Goal: Task Accomplishment & Management: Manage account settings

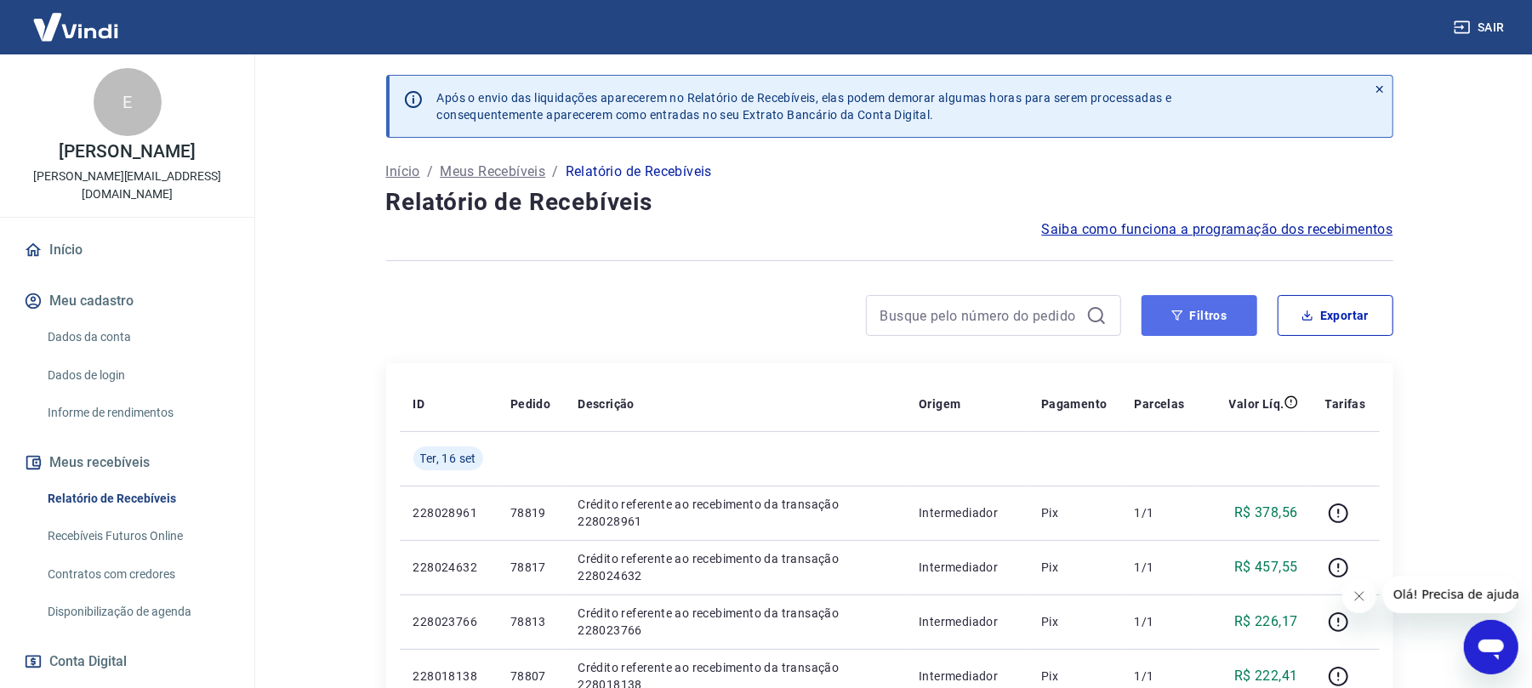
click at [1176, 327] on button "Filtros" at bounding box center [1200, 315] width 116 height 41
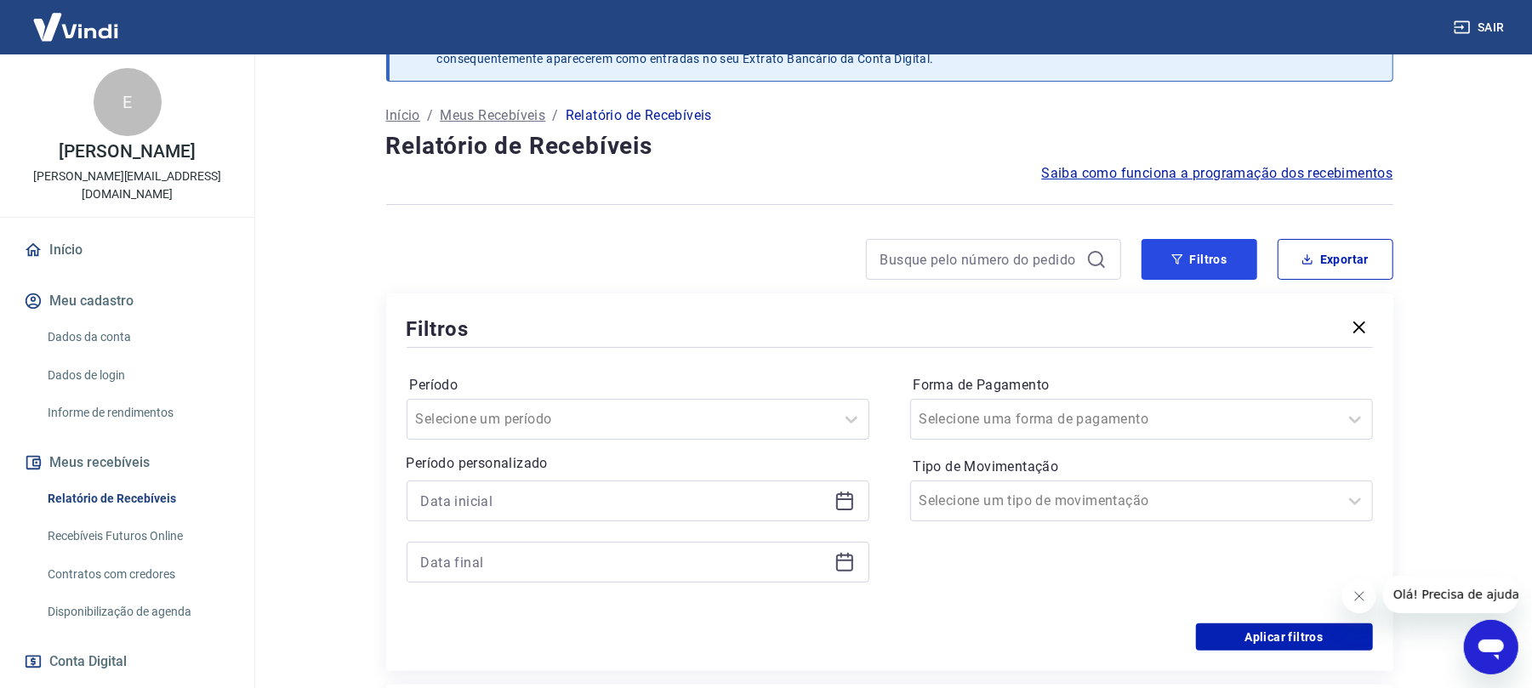
scroll to position [113, 0]
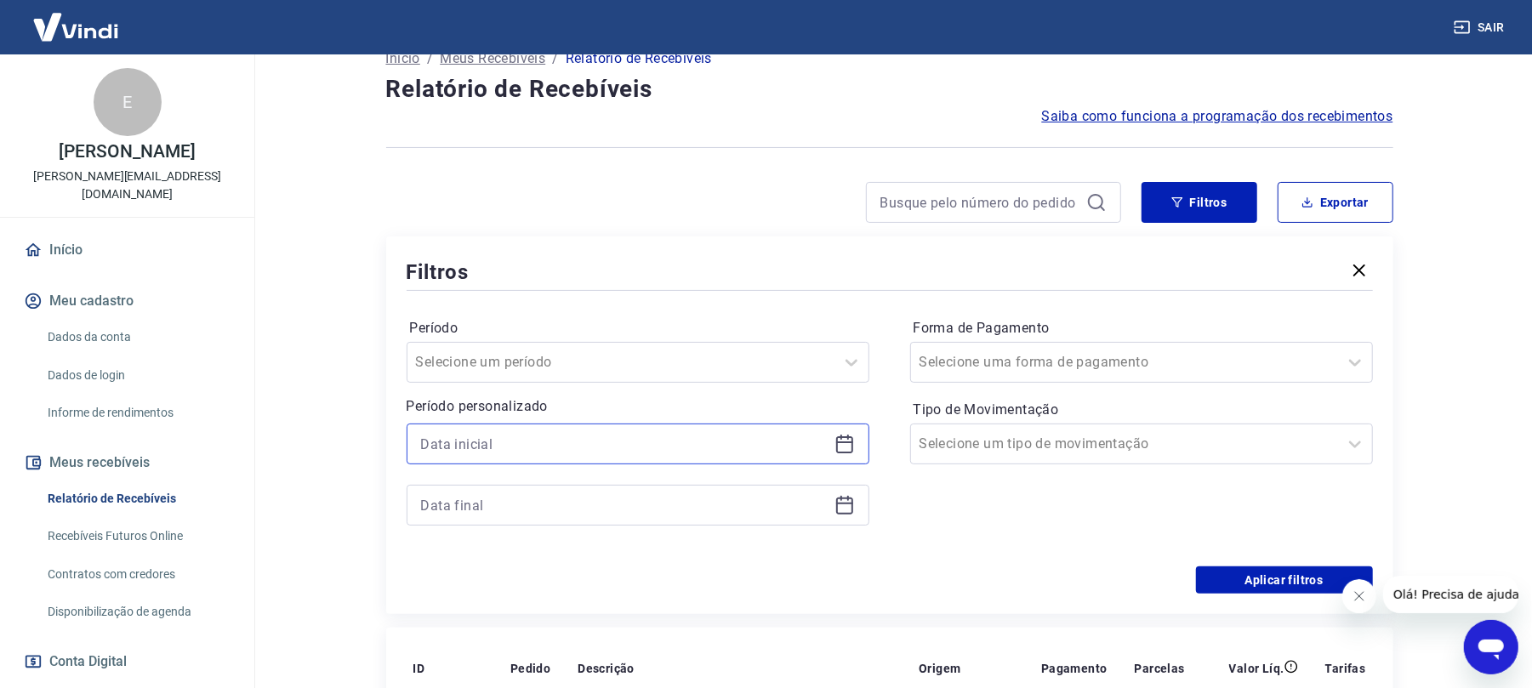
click at [535, 450] on input at bounding box center [624, 444] width 407 height 26
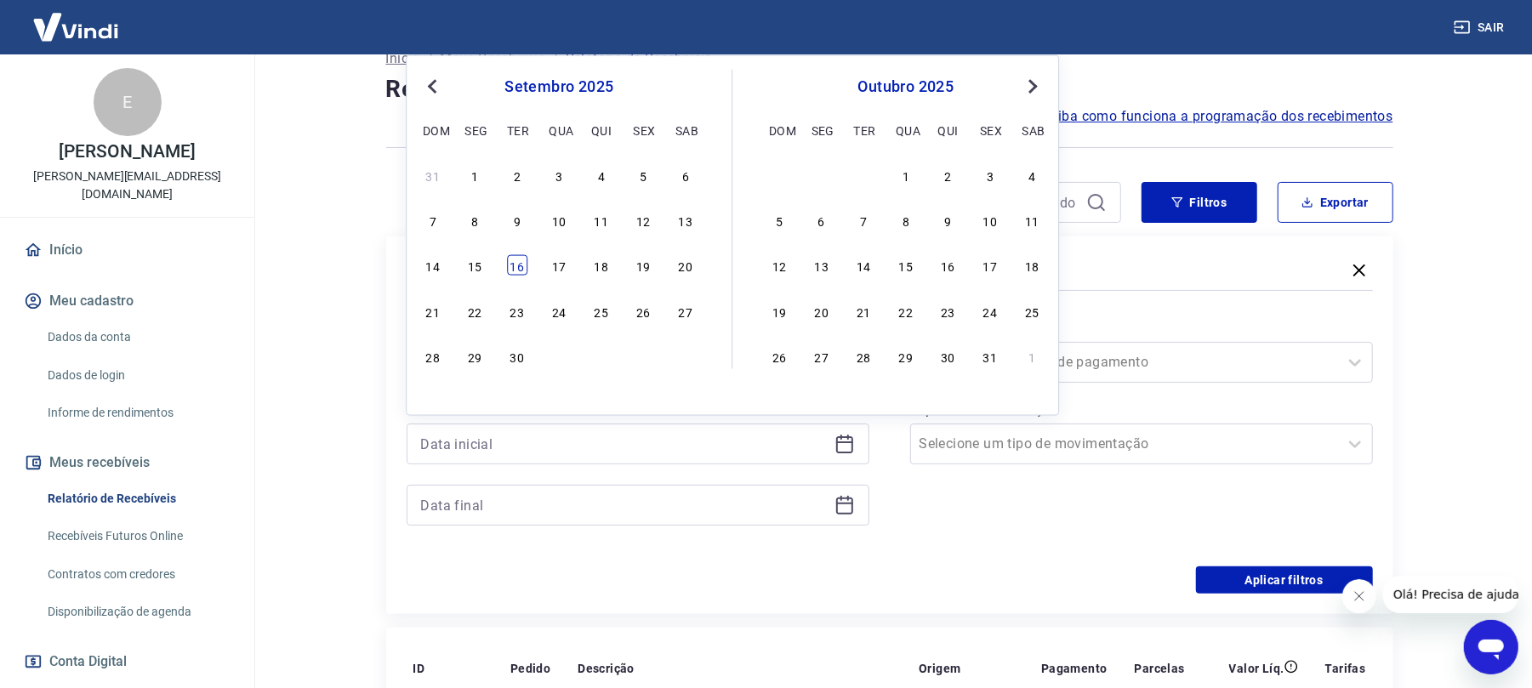
click at [517, 271] on div "16" at bounding box center [517, 265] width 20 height 20
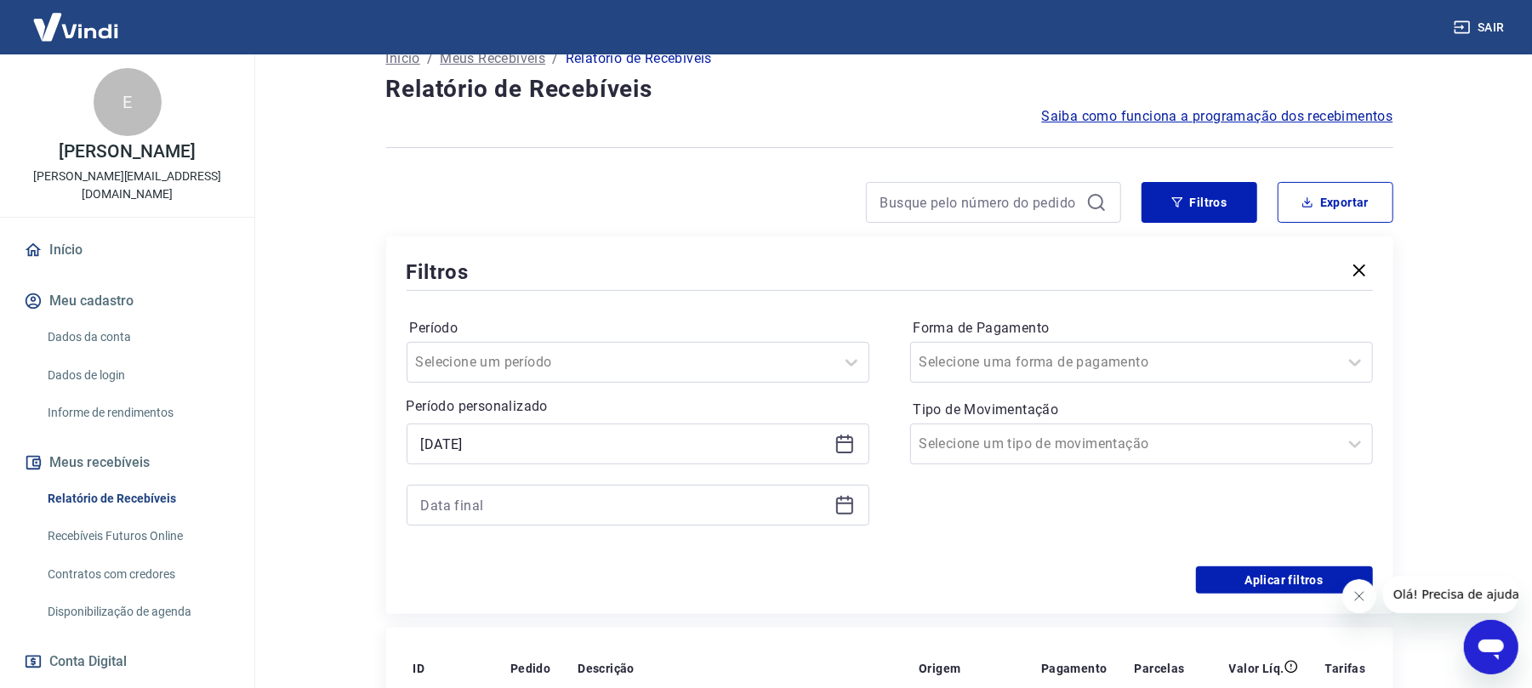
type input "[DATE]"
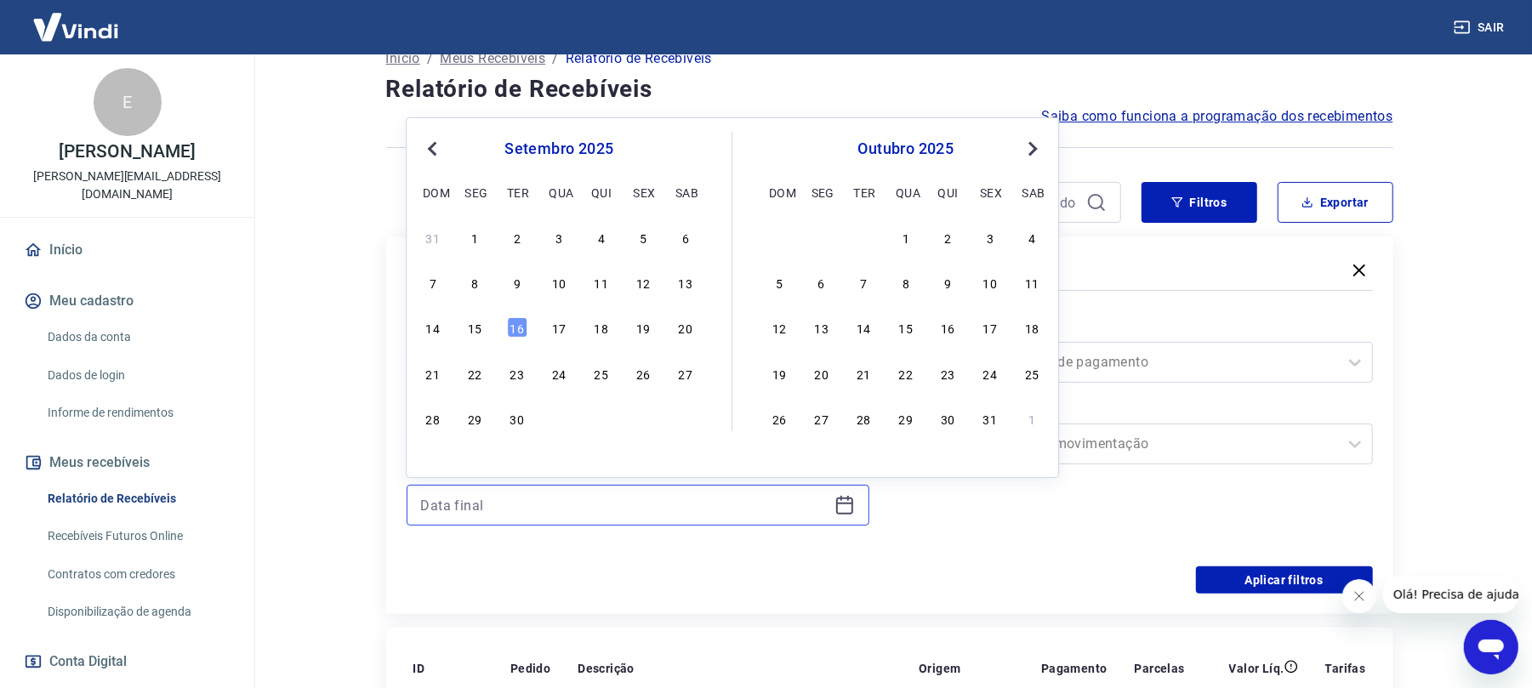
click at [552, 495] on input at bounding box center [624, 506] width 407 height 26
click at [518, 323] on div "16" at bounding box center [517, 327] width 20 height 20
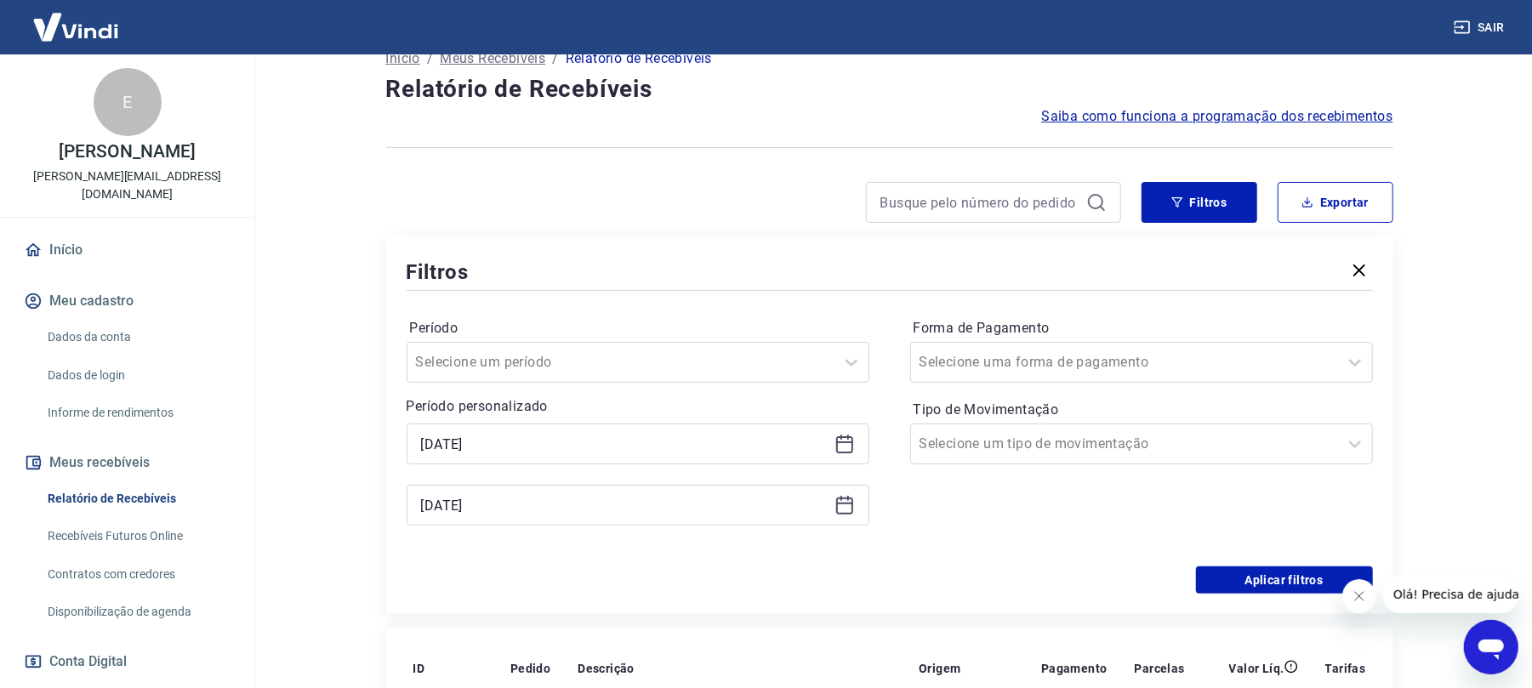
type input "[DATE]"
click at [1270, 318] on label "Forma de Pagamento" at bounding box center [1142, 328] width 456 height 20
click at [1264, 347] on div "Selecione uma forma de pagamento" at bounding box center [1124, 362] width 427 height 31
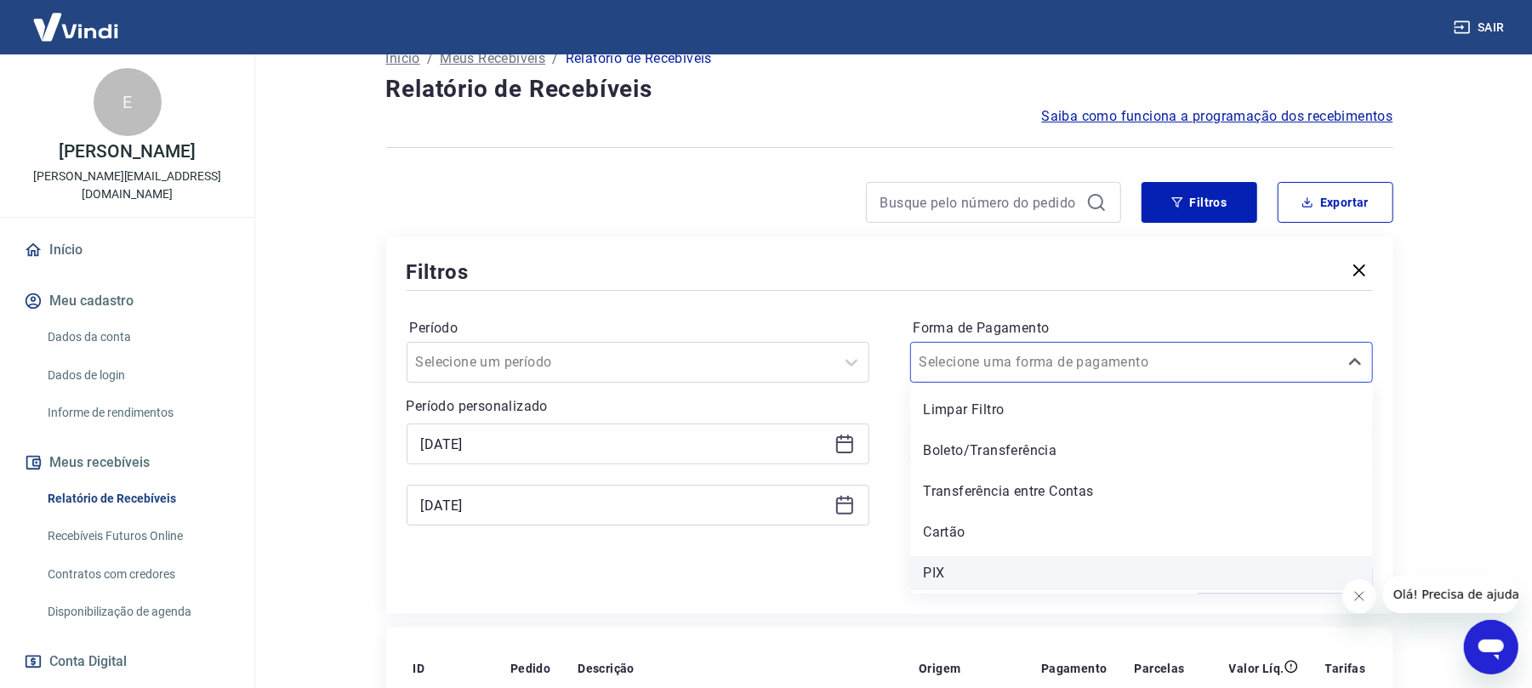
click at [1089, 562] on div "PIX" at bounding box center [1141, 573] width 463 height 34
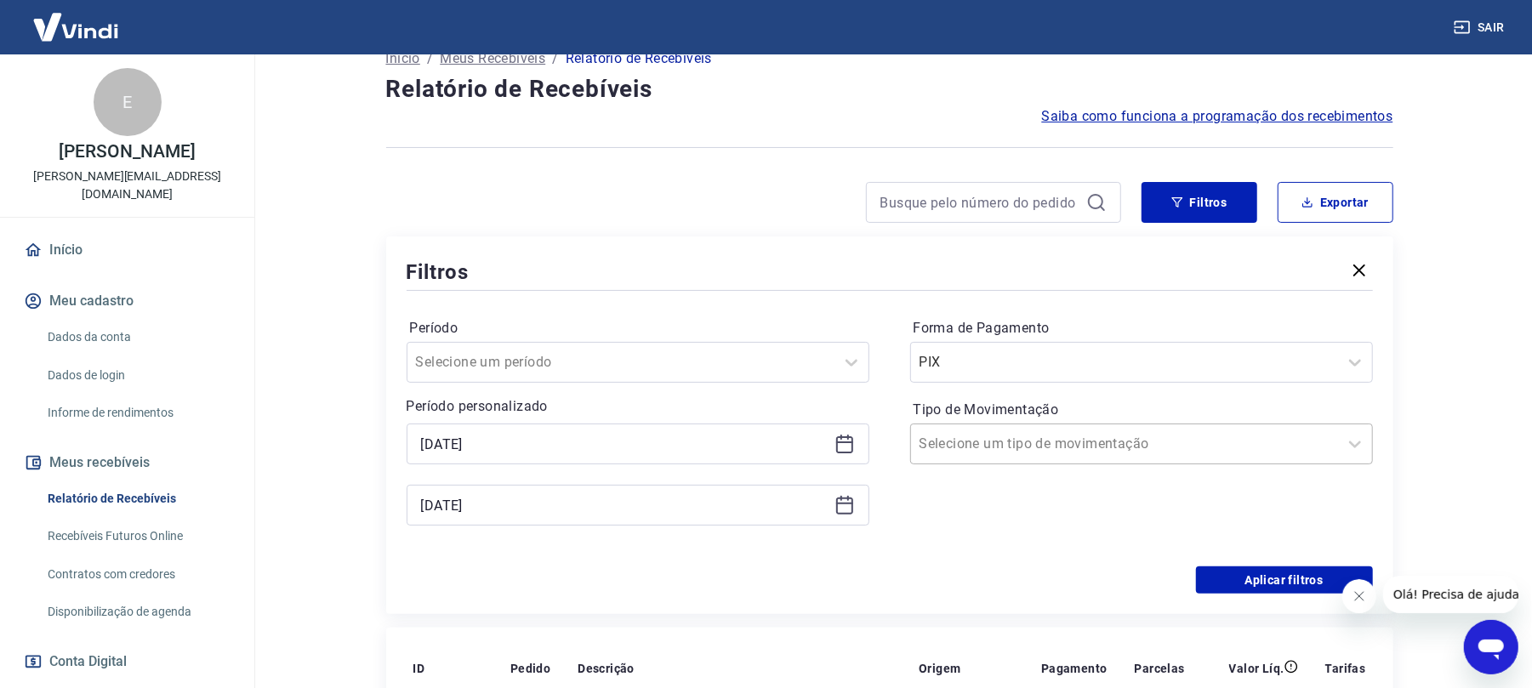
scroll to position [226, 0]
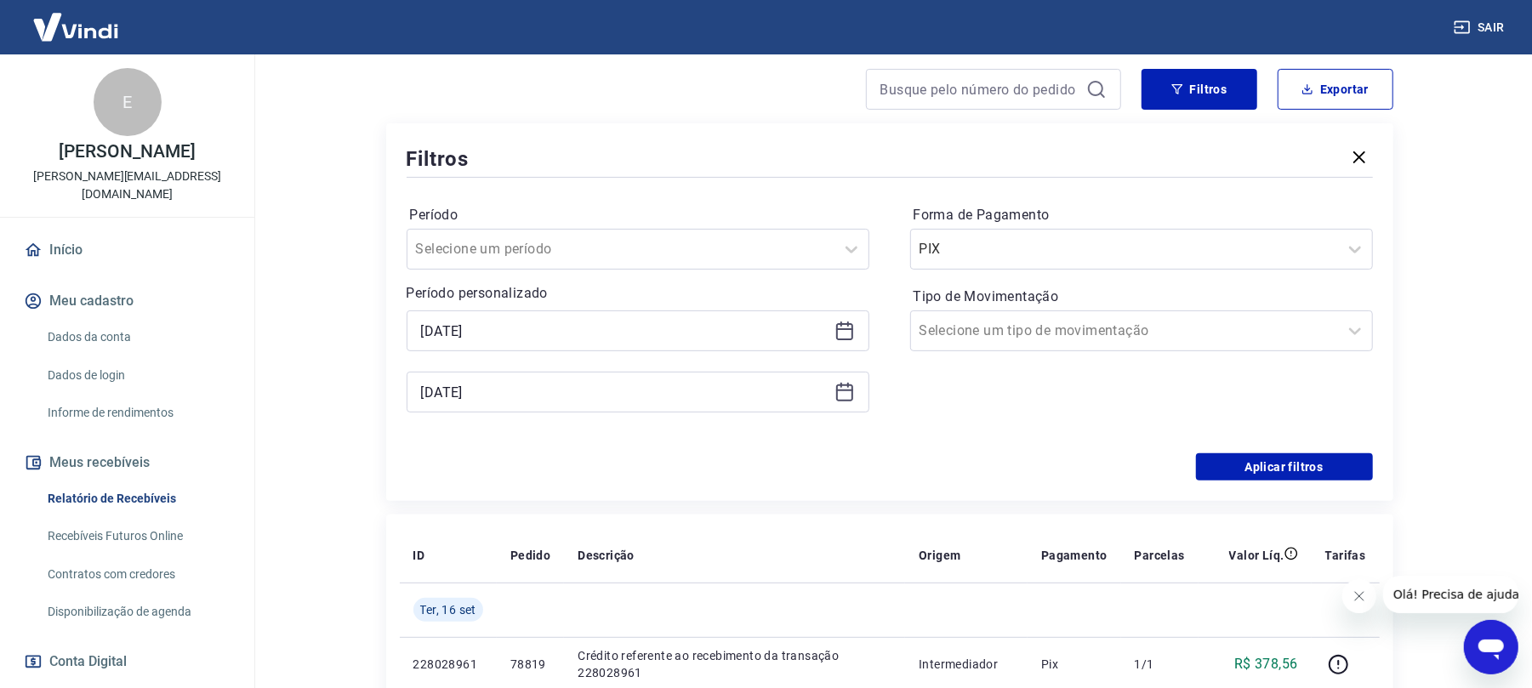
click at [1303, 491] on div "Filtros Período Selecione um período Período personalizado Selected date: [DATE…" at bounding box center [889, 312] width 1007 height 378
click at [1301, 478] on button "Aplicar filtros" at bounding box center [1284, 466] width 177 height 27
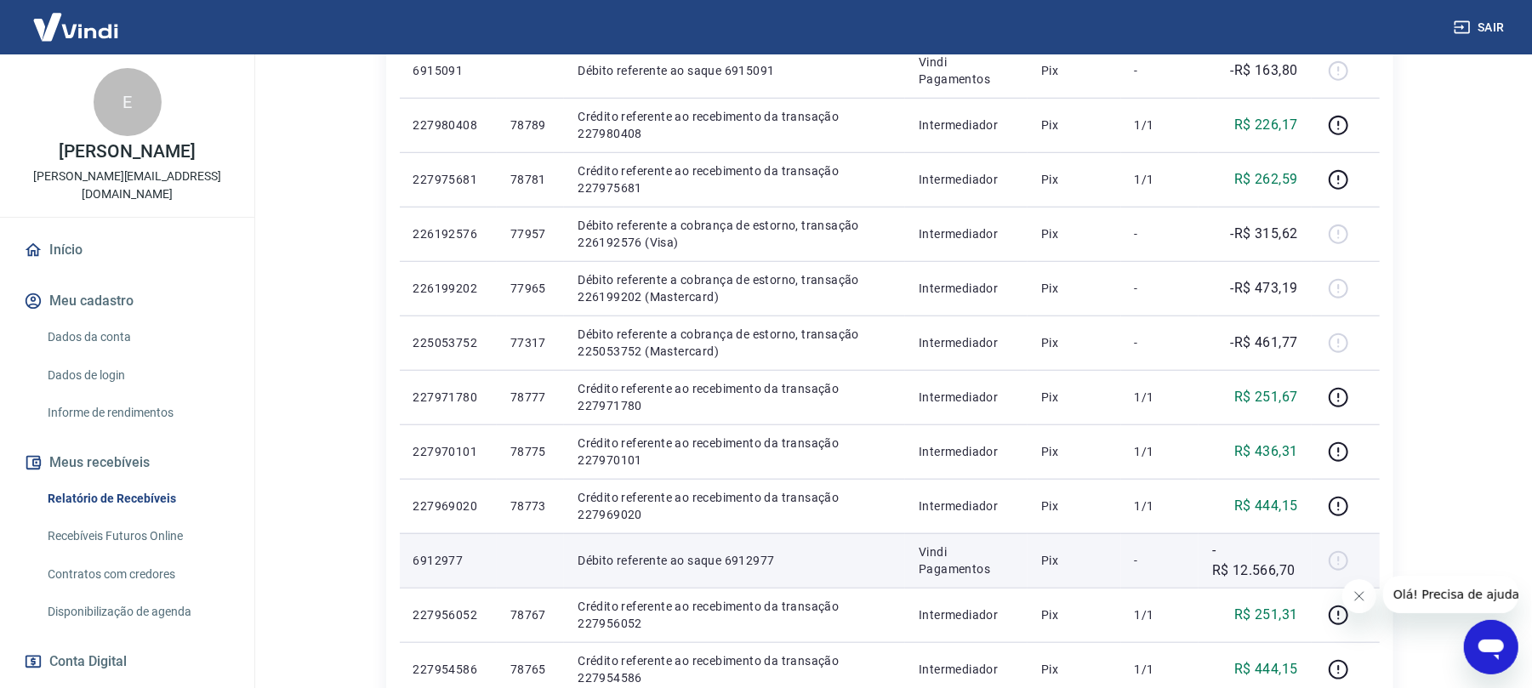
scroll to position [1168, 0]
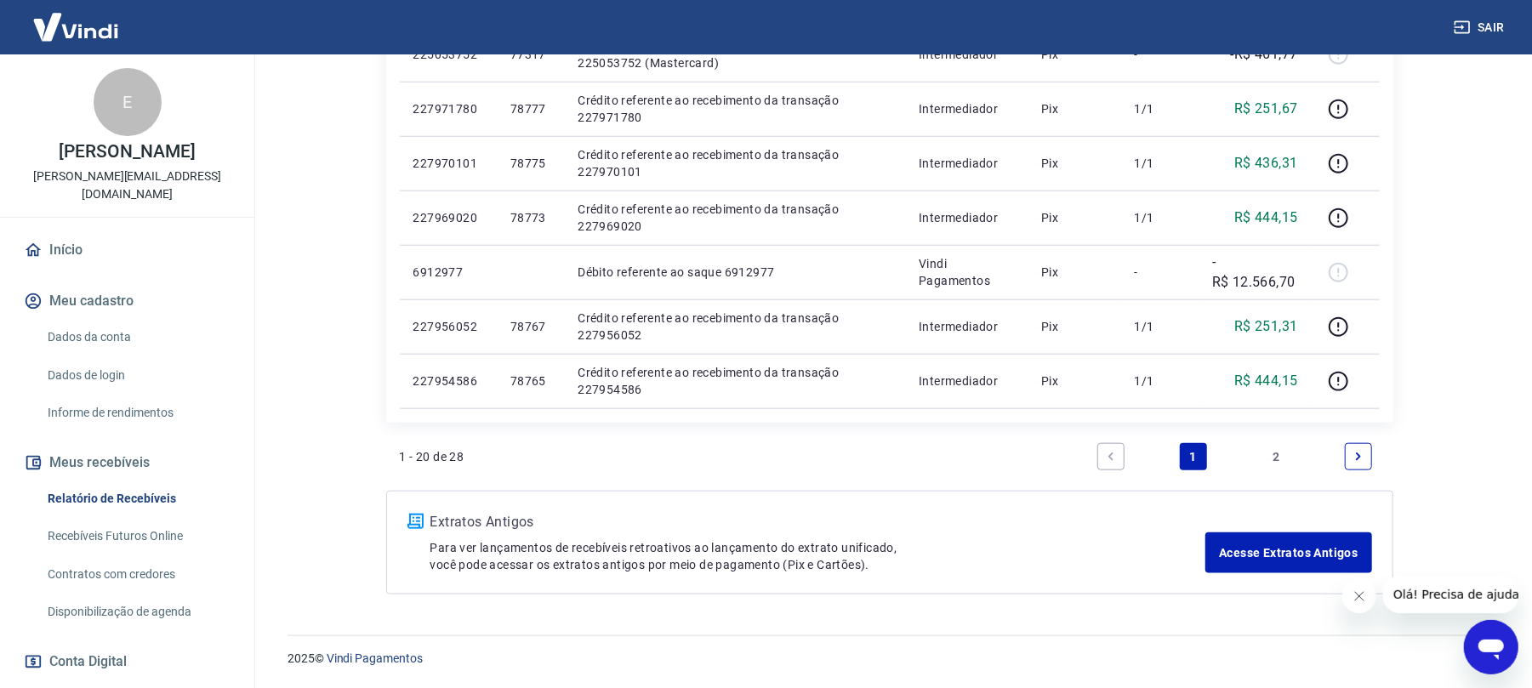
click at [1369, 457] on link "Next page" at bounding box center [1358, 456] width 27 height 27
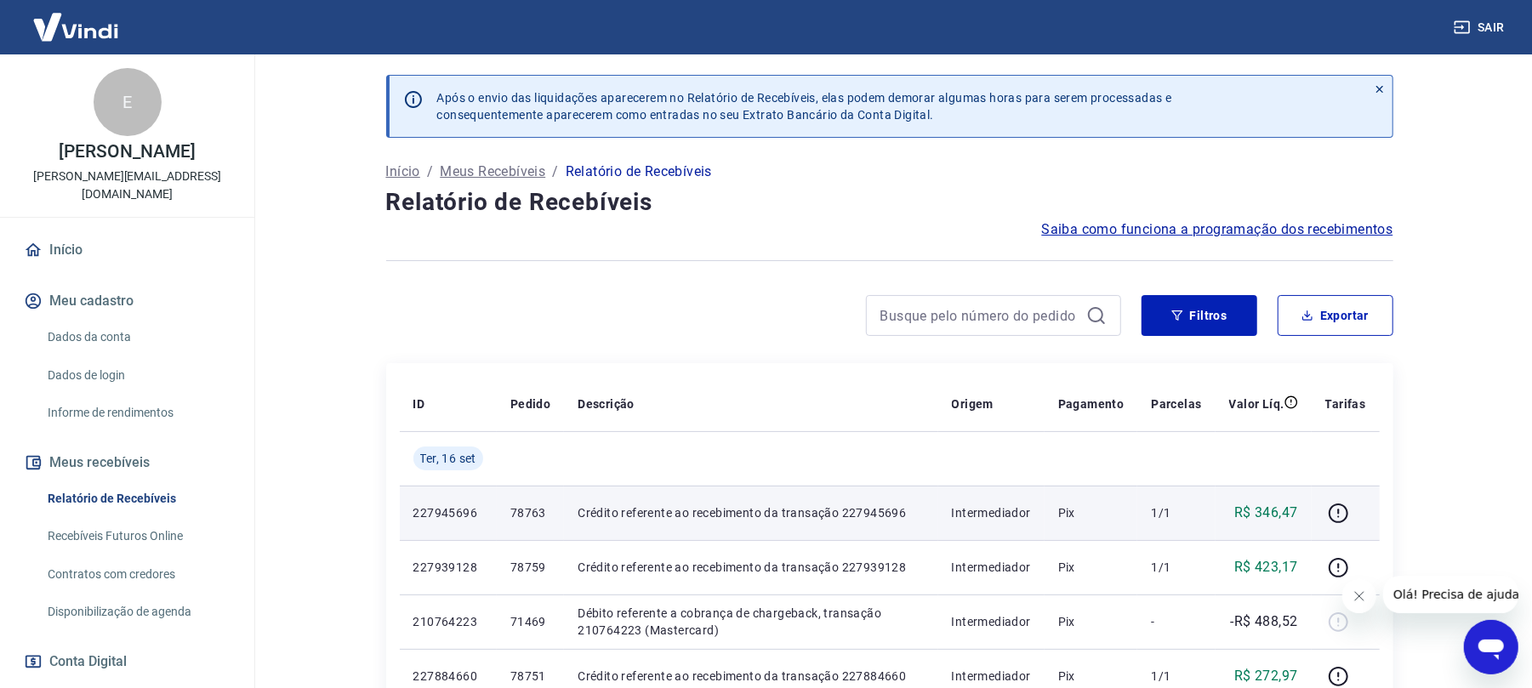
scroll to position [340, 0]
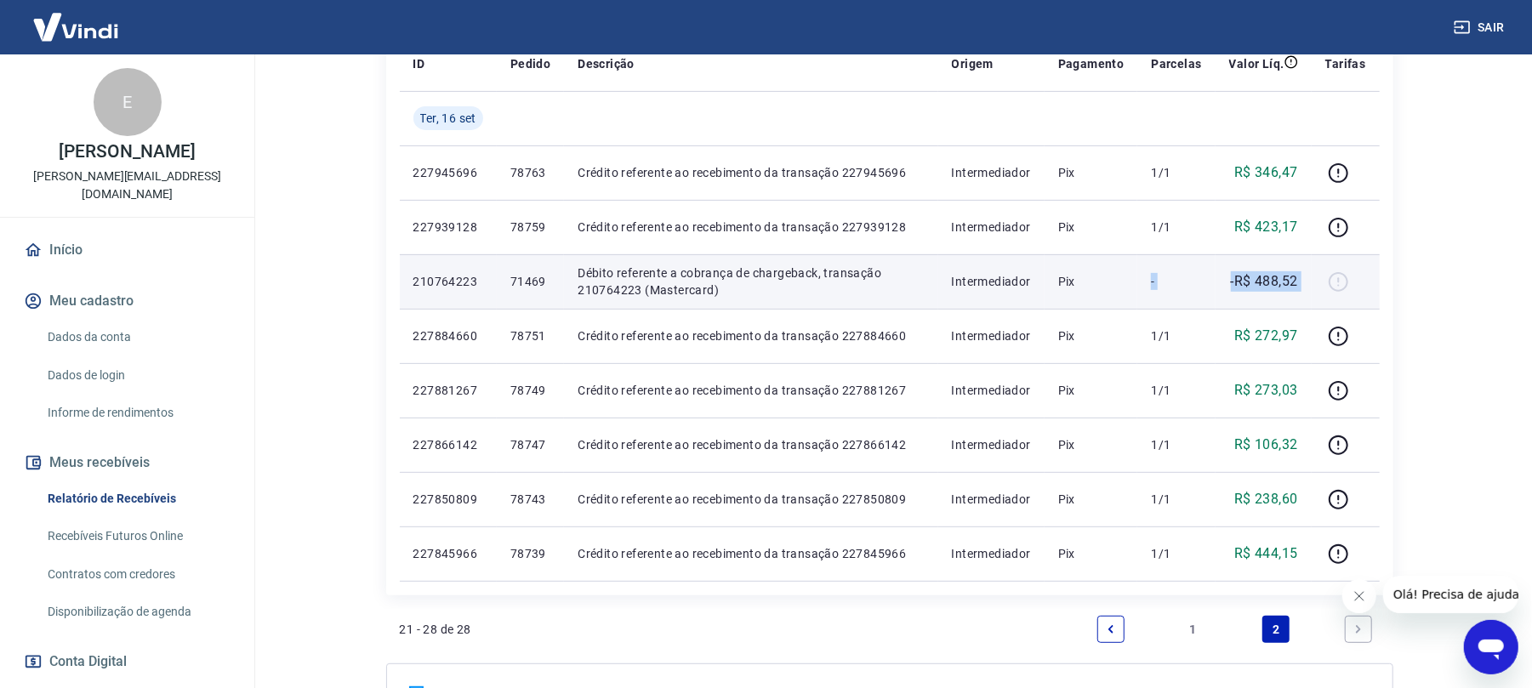
drag, startPoint x: 1321, startPoint y: 277, endPoint x: 1141, endPoint y: 277, distance: 180.4
click at [1141, 277] on tr "210764223 71469 Débito referente a cobrança de chargeback, transação 210764223 …" at bounding box center [890, 281] width 980 height 54
click at [1159, 274] on p "-" at bounding box center [1176, 281] width 50 height 17
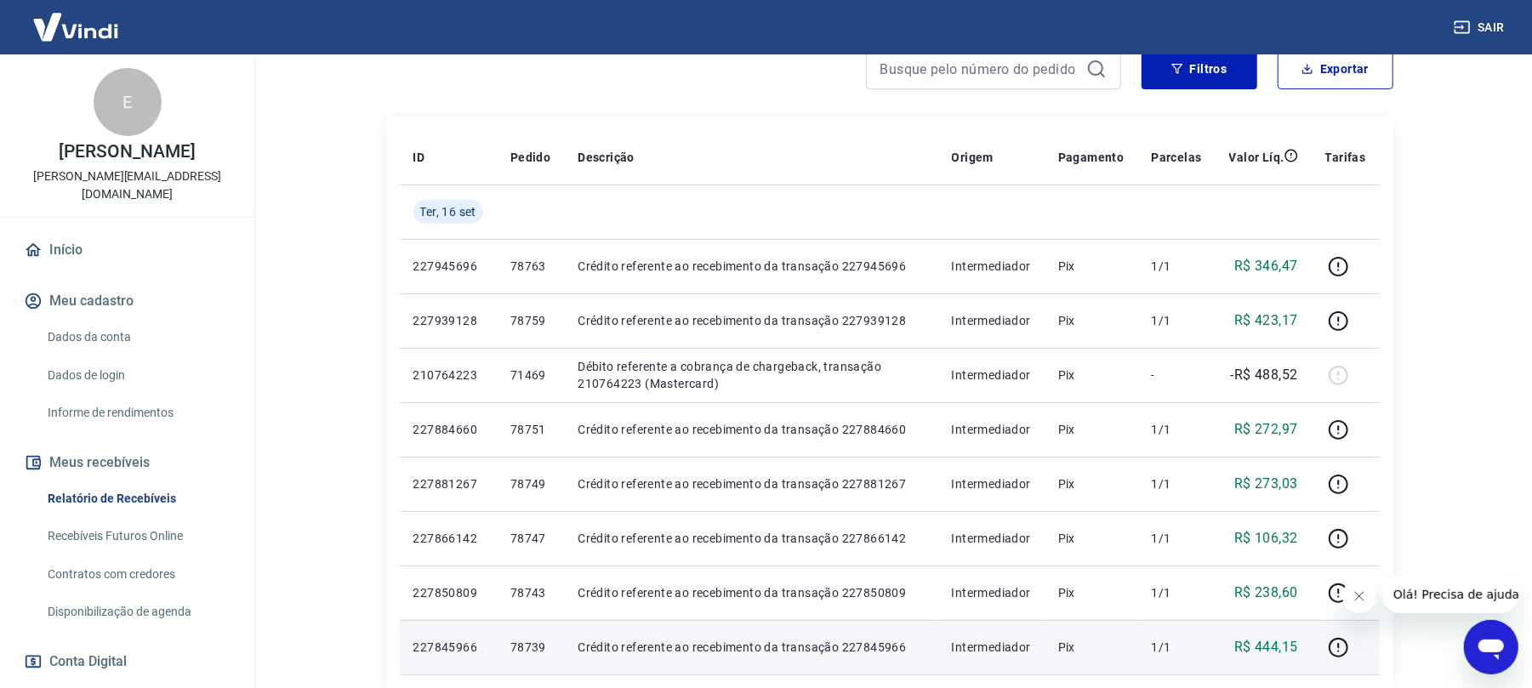
scroll to position [453, 0]
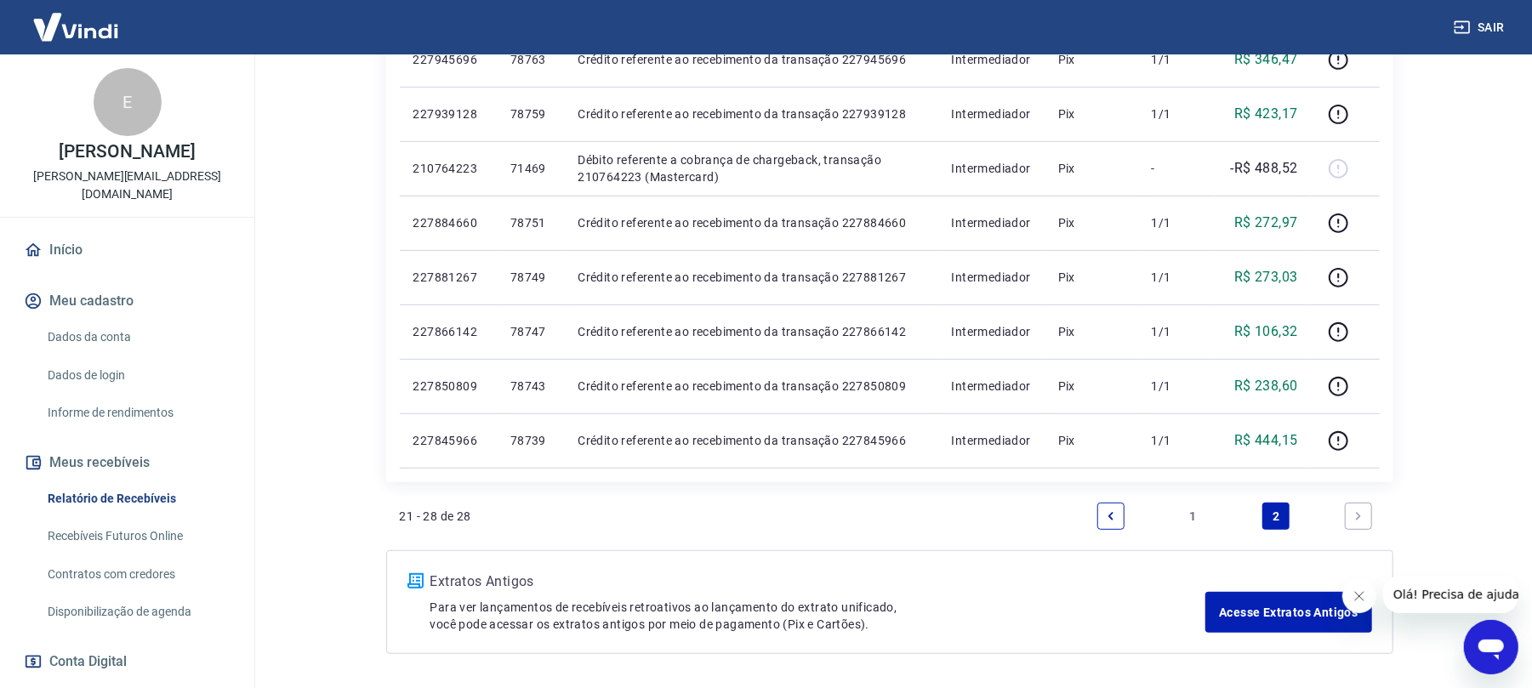
click at [1115, 517] on icon "Previous page" at bounding box center [1111, 516] width 12 height 12
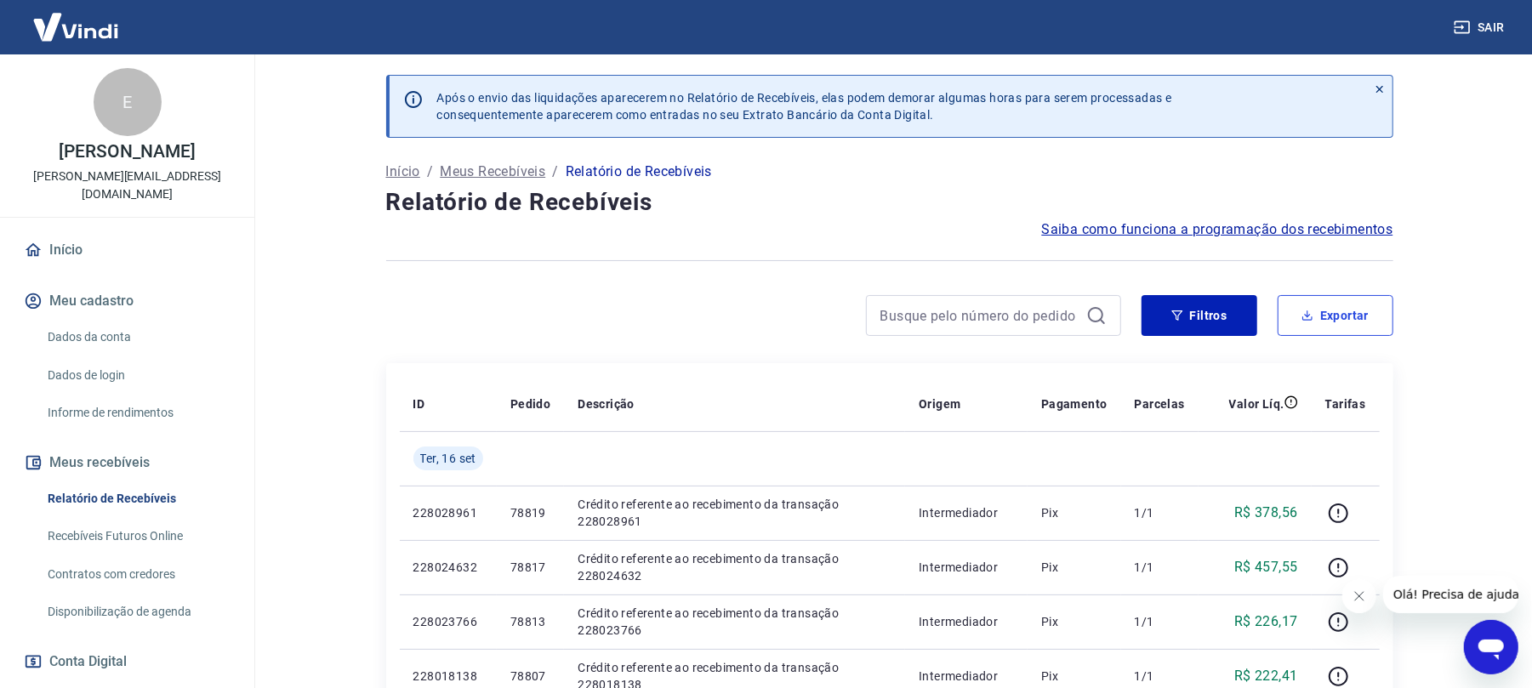
click at [1331, 301] on button "Exportar" at bounding box center [1336, 315] width 116 height 41
type input "[DATE]"
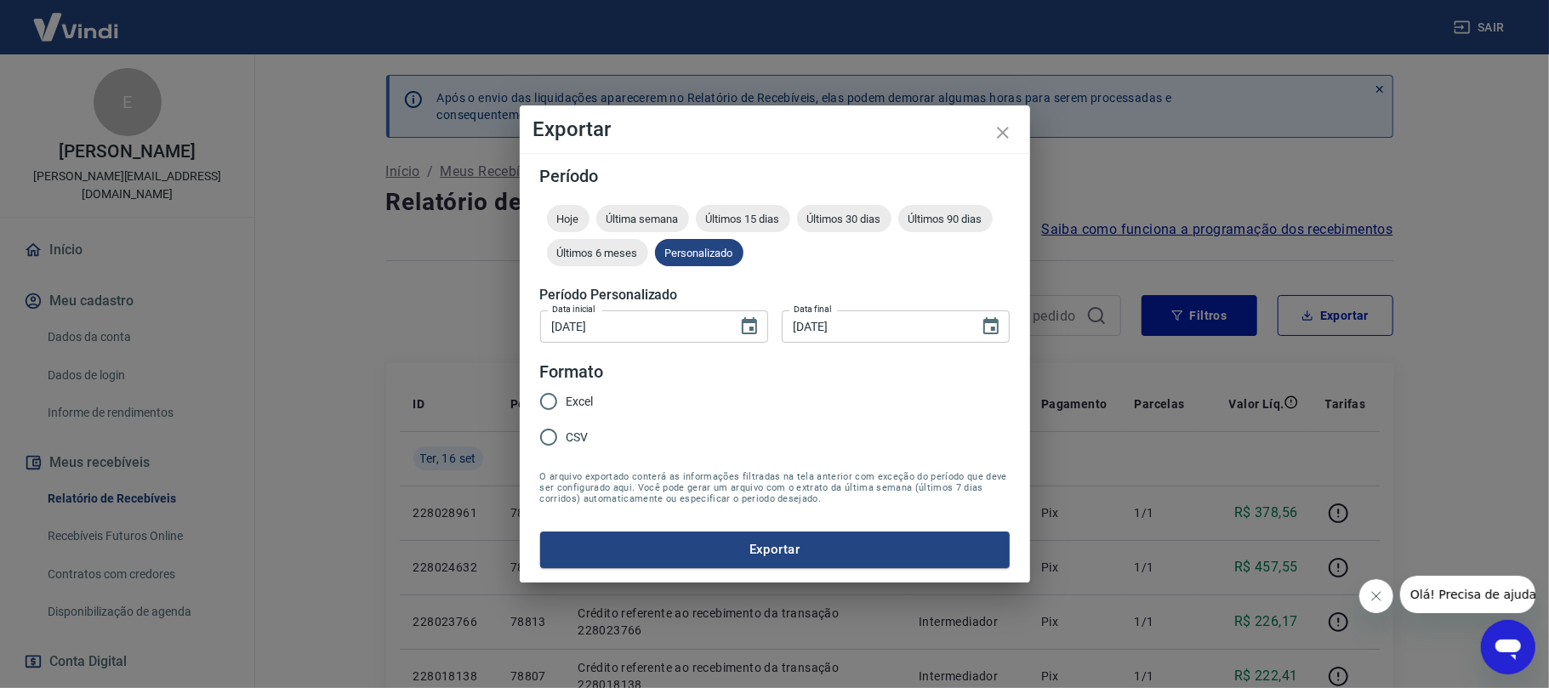
click at [576, 406] on span "Excel" at bounding box center [580, 402] width 27 height 18
click at [567, 406] on input "Excel" at bounding box center [549, 402] width 36 height 36
radio input "true"
click at [565, 434] on input "CSV" at bounding box center [549, 437] width 36 height 36
radio input "true"
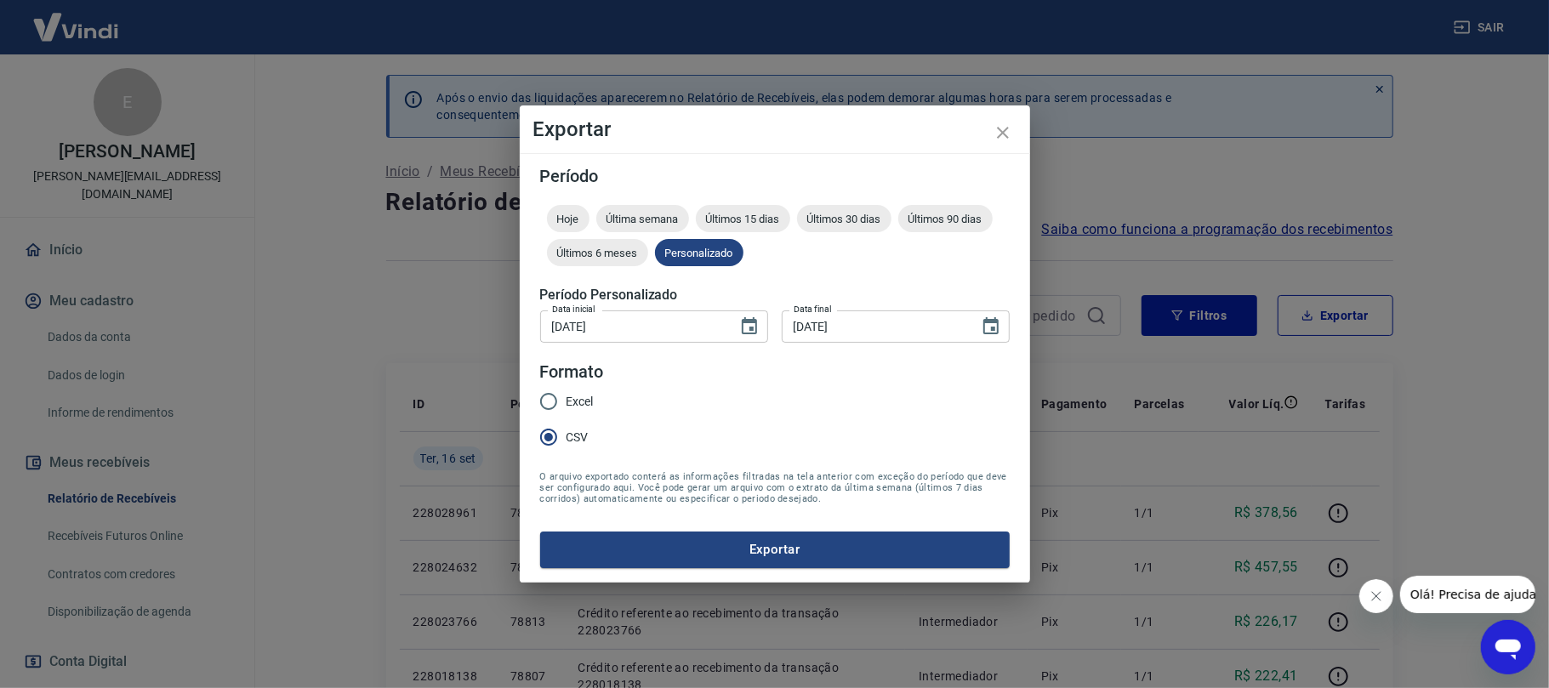
click at [701, 526] on form "Período Hoje Última semana Últimos 15 dias Últimos 30 dias Últimos 90 dias Últi…" at bounding box center [775, 368] width 470 height 400
click at [708, 535] on button "Exportar" at bounding box center [775, 550] width 470 height 36
